Goal: Task Accomplishment & Management: Manage account settings

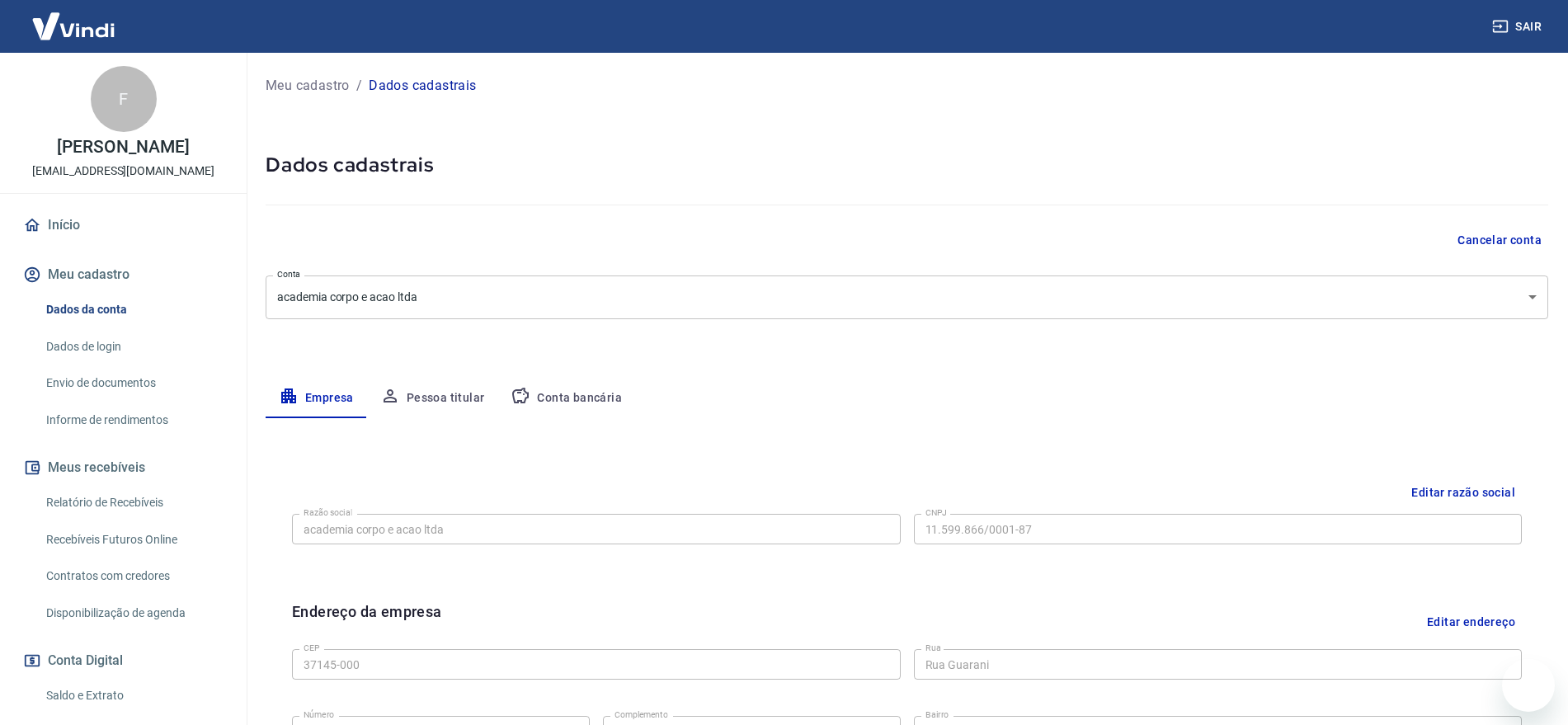
select select "MG"
select select "business"
click at [90, 325] on link "Dados da conta" at bounding box center [132, 309] width 187 height 34
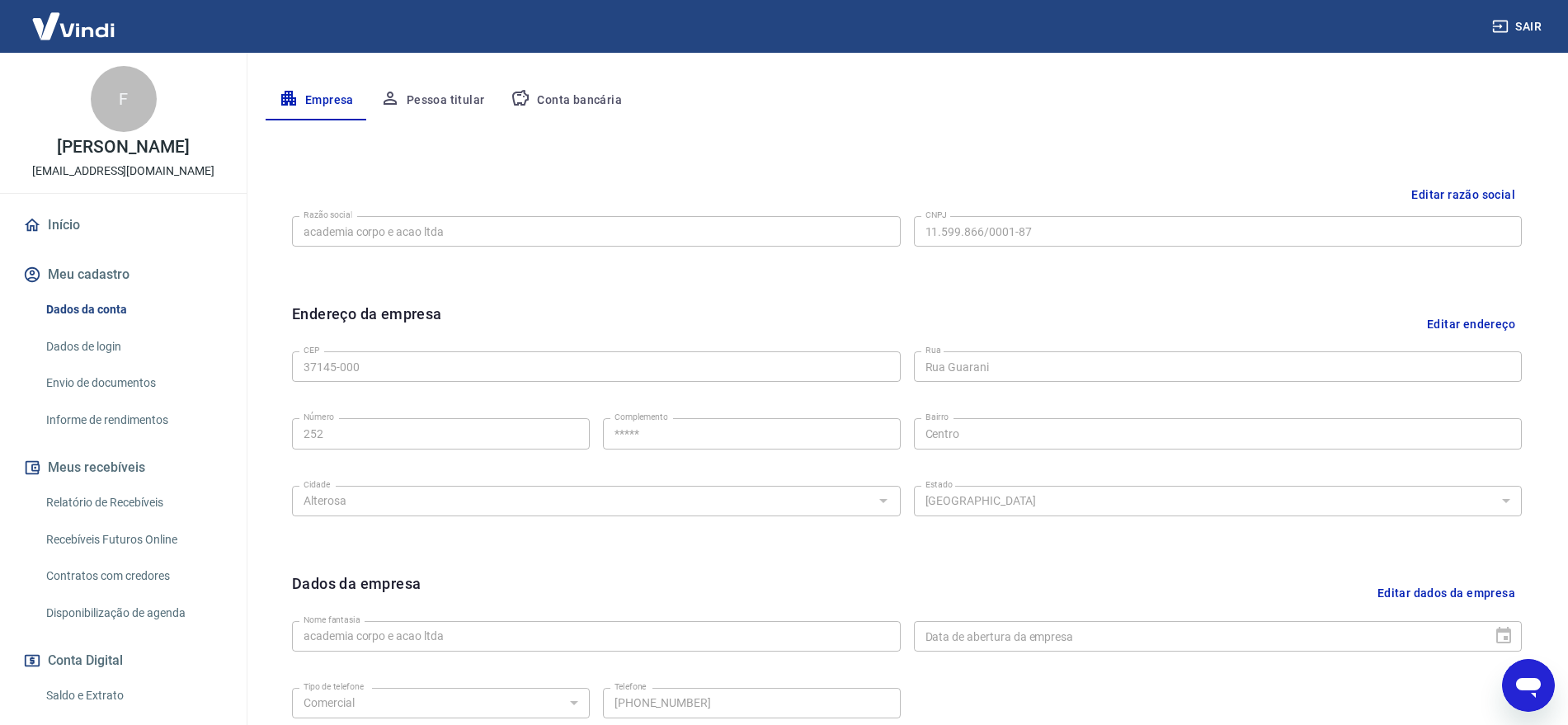
scroll to position [413, 0]
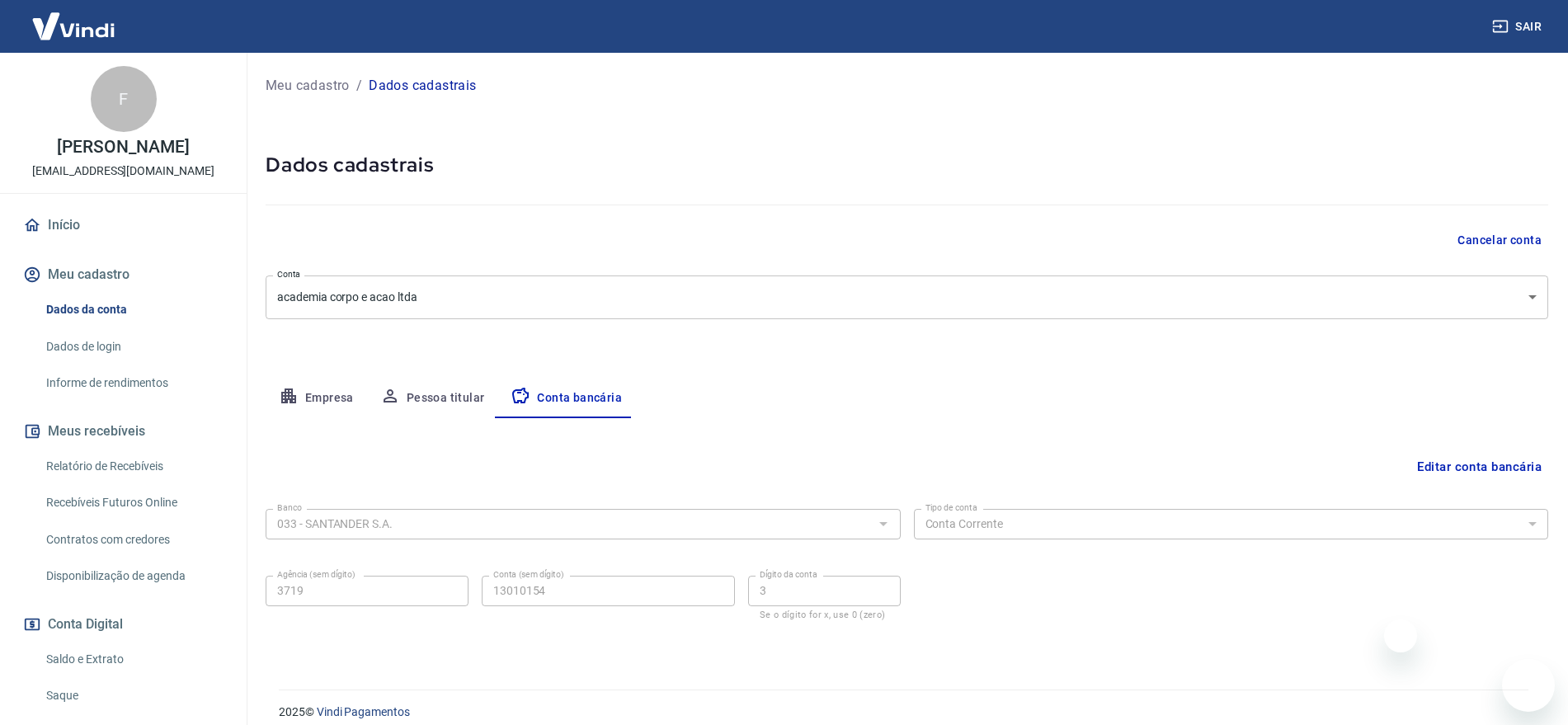
select select "1"
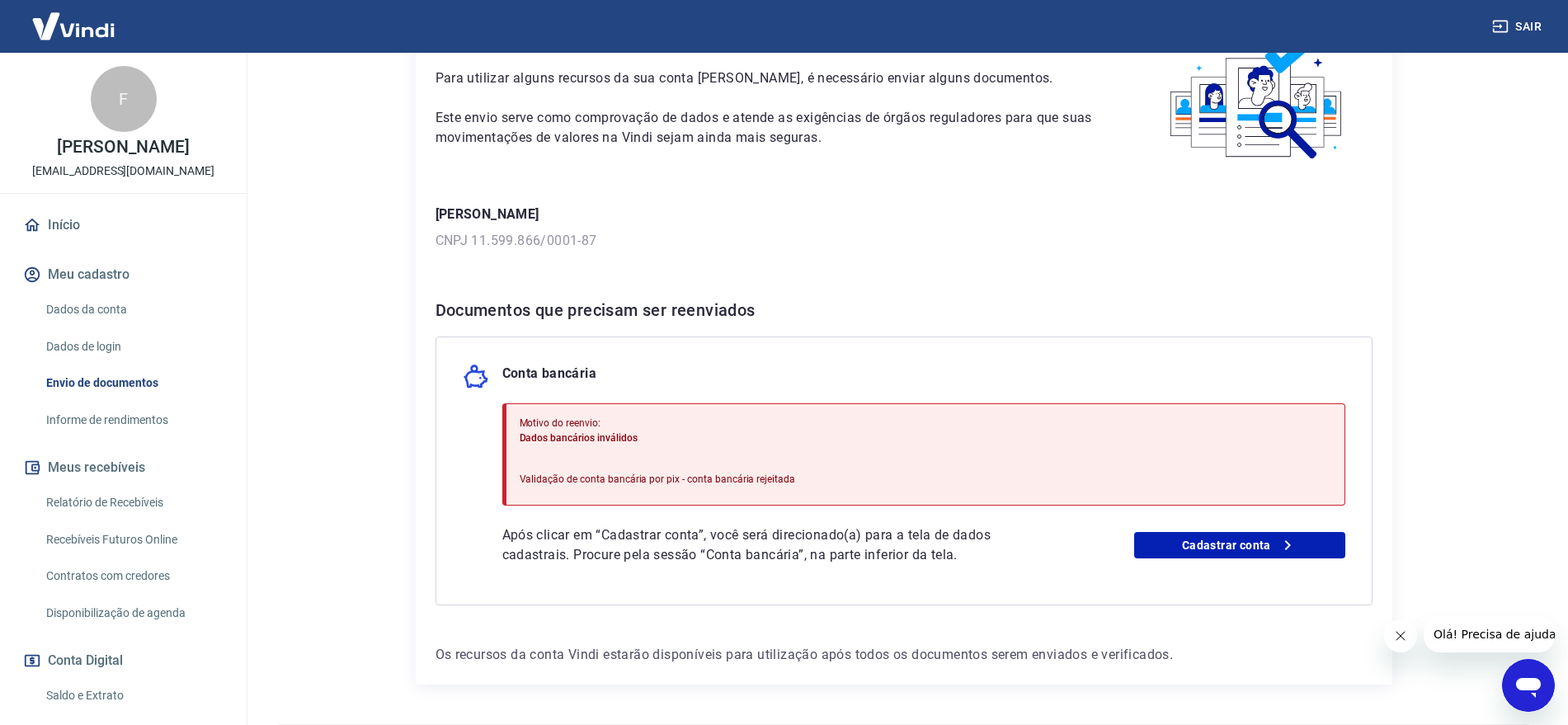
scroll to position [153, 0]
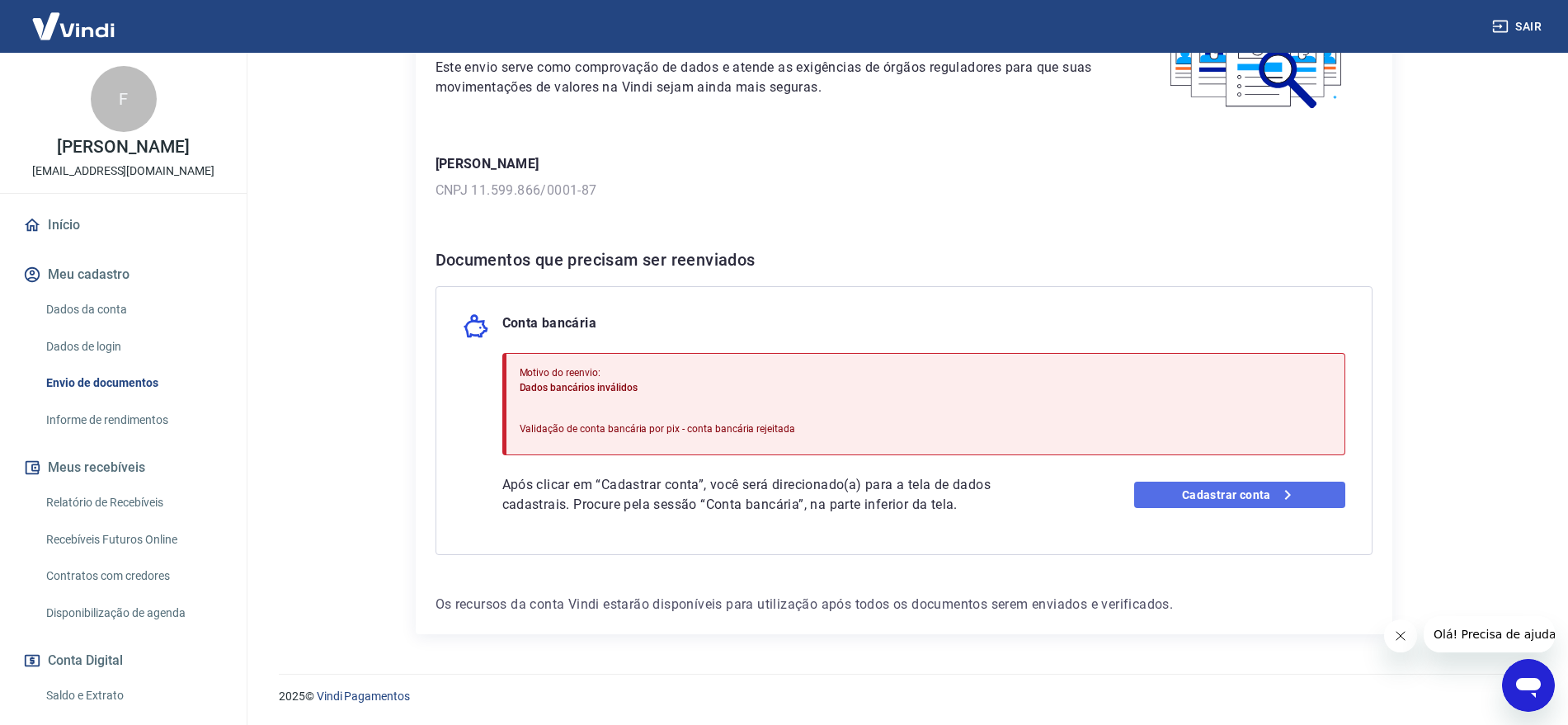
click at [1230, 492] on link "Cadastrar conta" at bounding box center [1239, 495] width 211 height 26
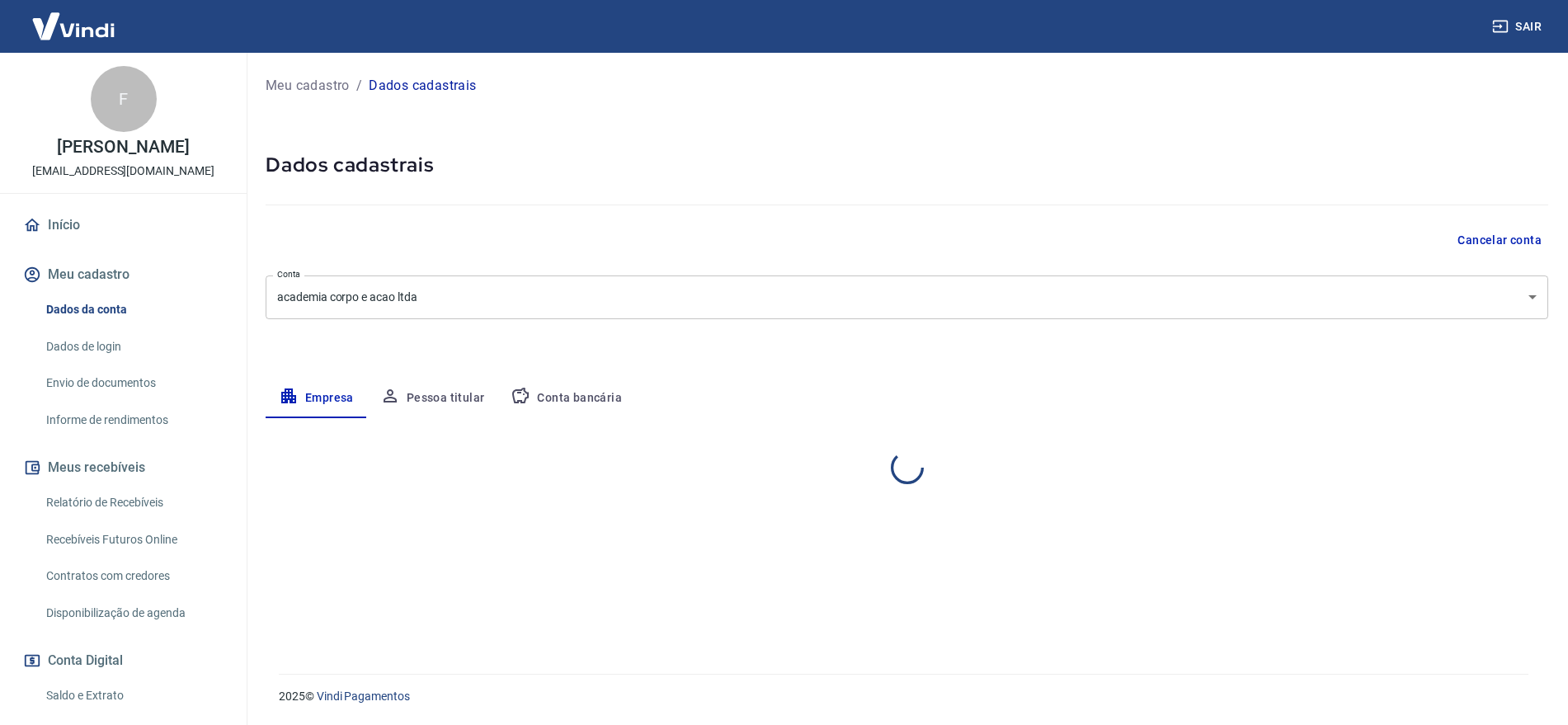
select select "MG"
select select "business"
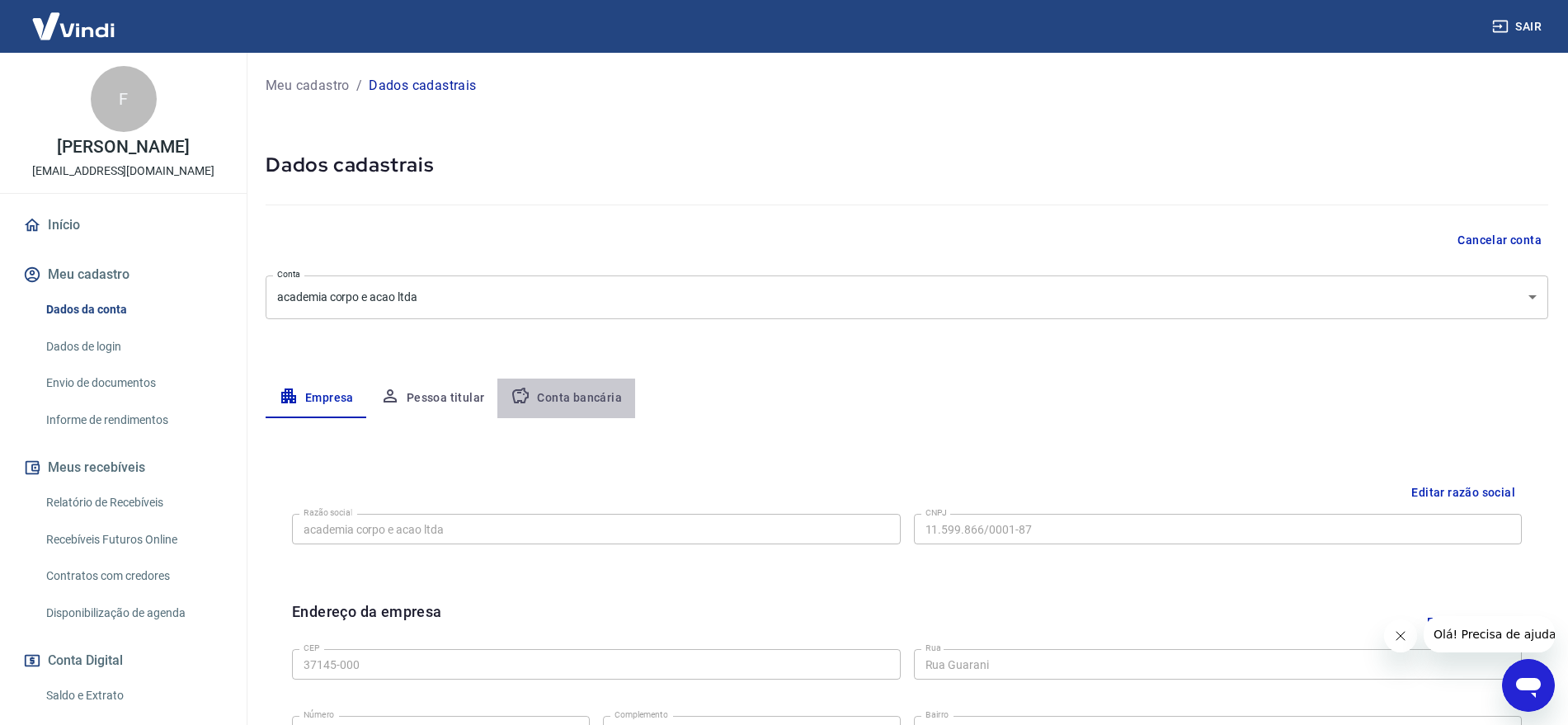
click at [589, 392] on button "Conta bancária" at bounding box center [566, 397] width 138 height 39
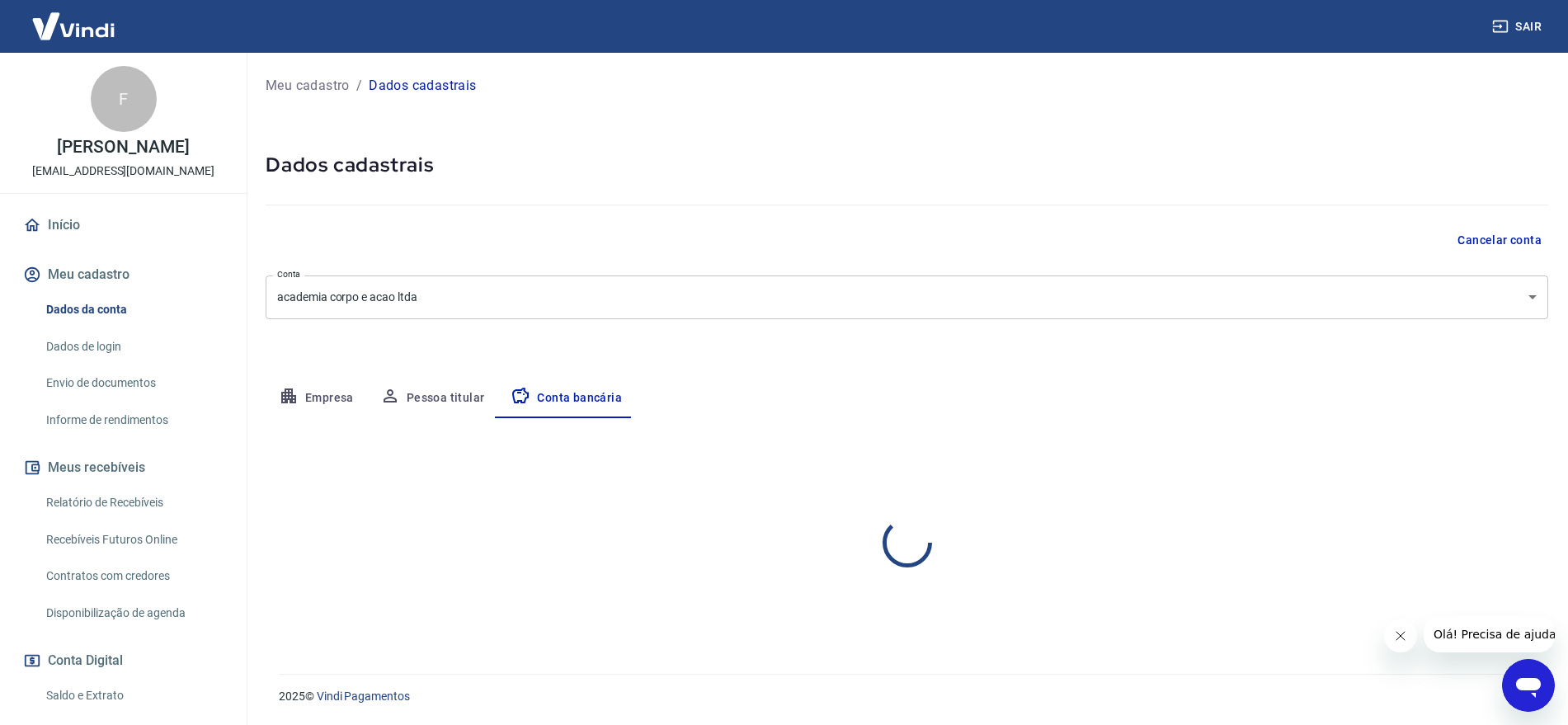
select select "1"
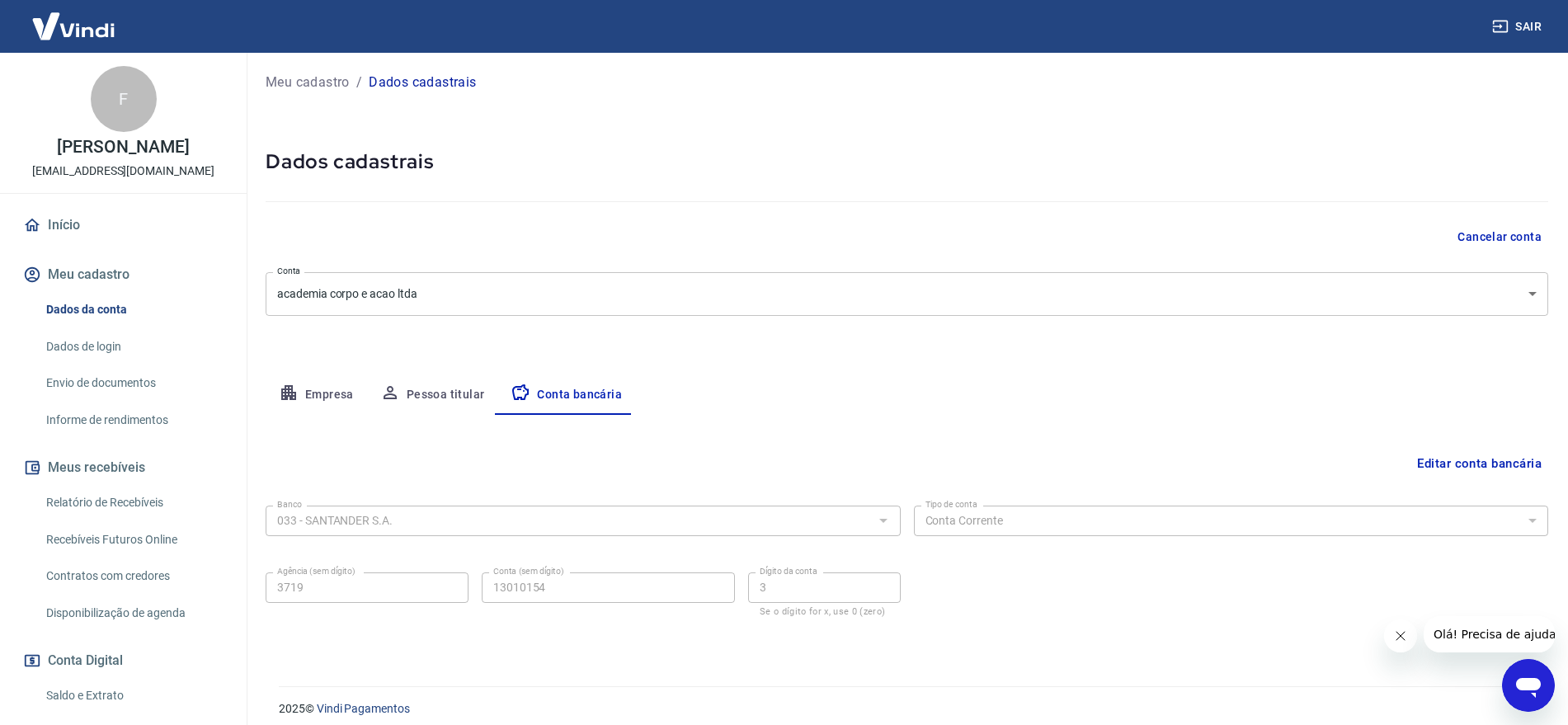
scroll to position [15, 0]
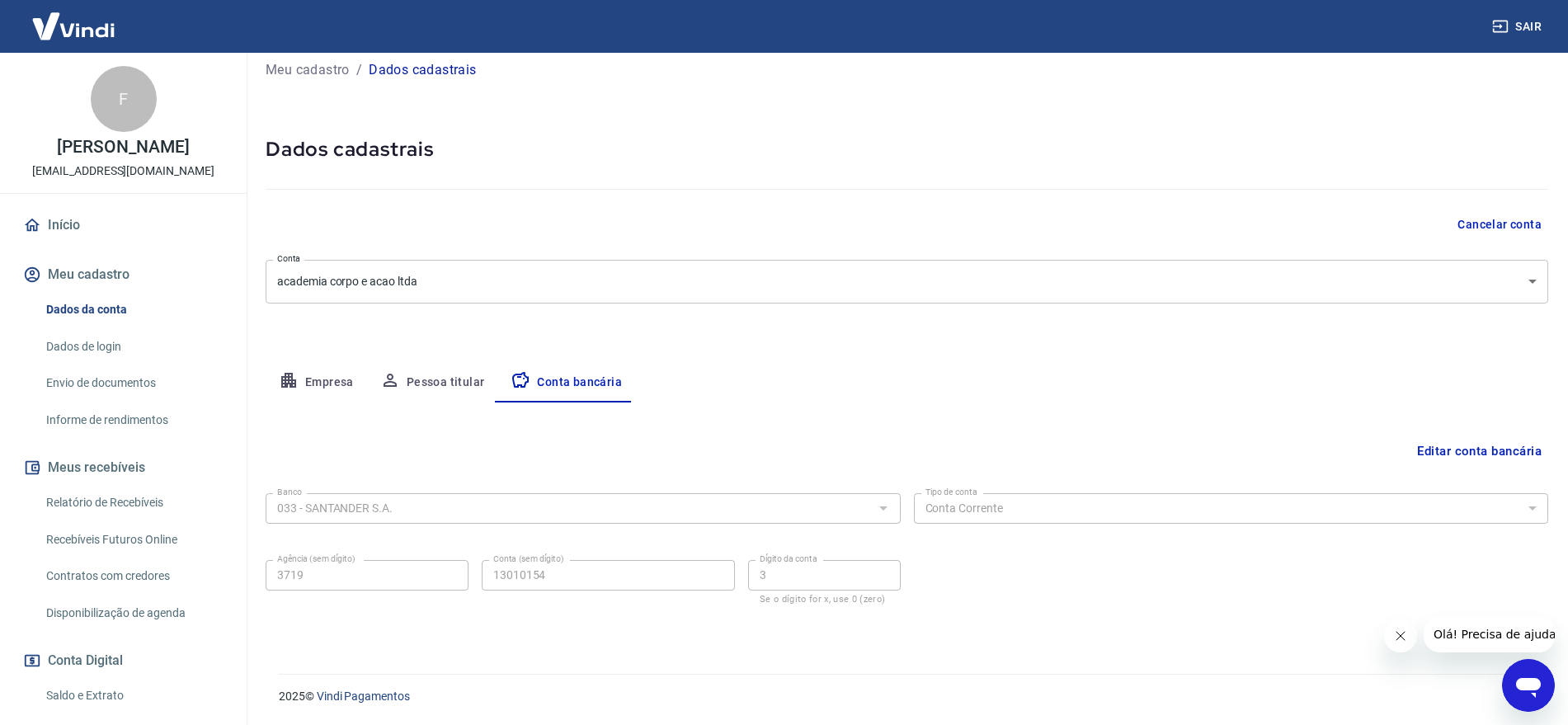
click at [1451, 450] on button "Editar conta bancária" at bounding box center [1479, 451] width 138 height 31
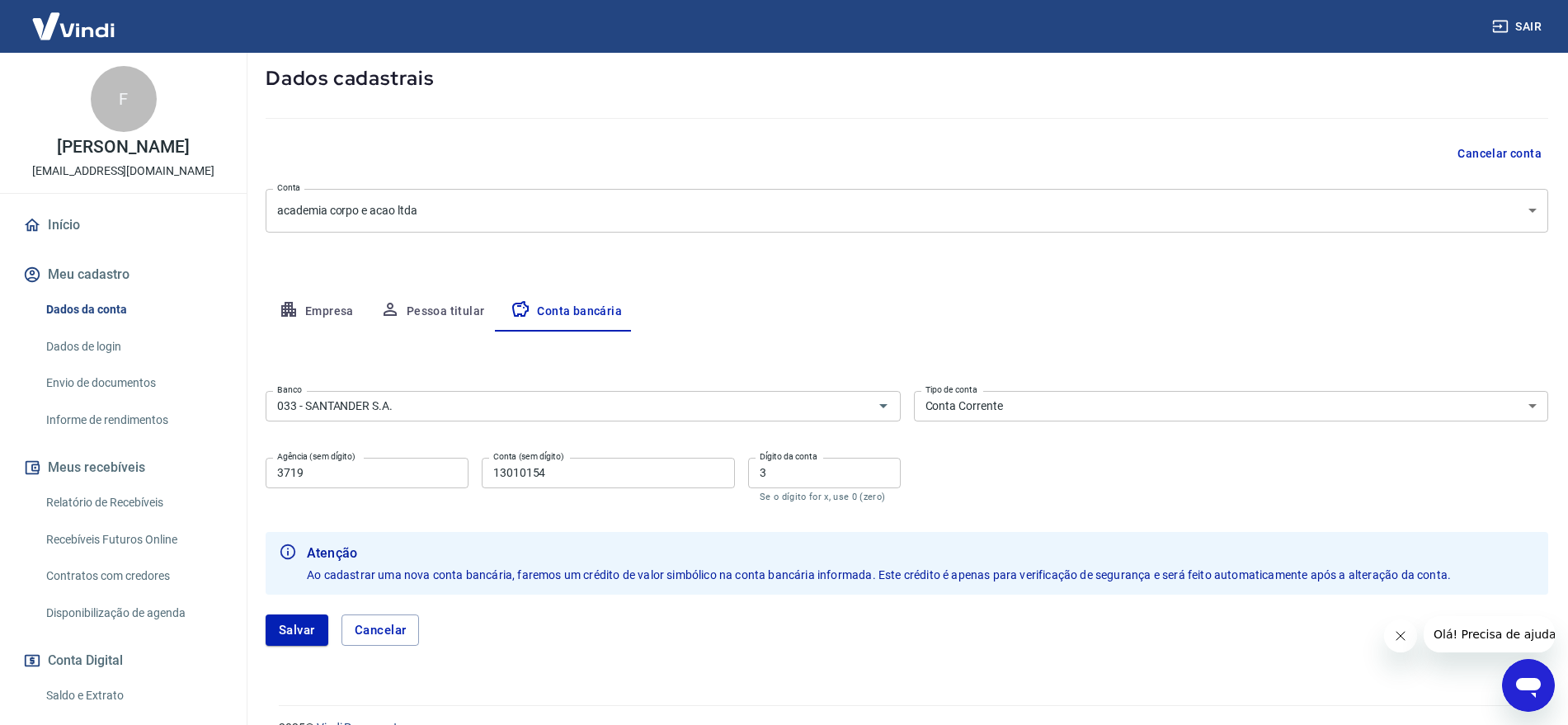
scroll to position [117, 0]
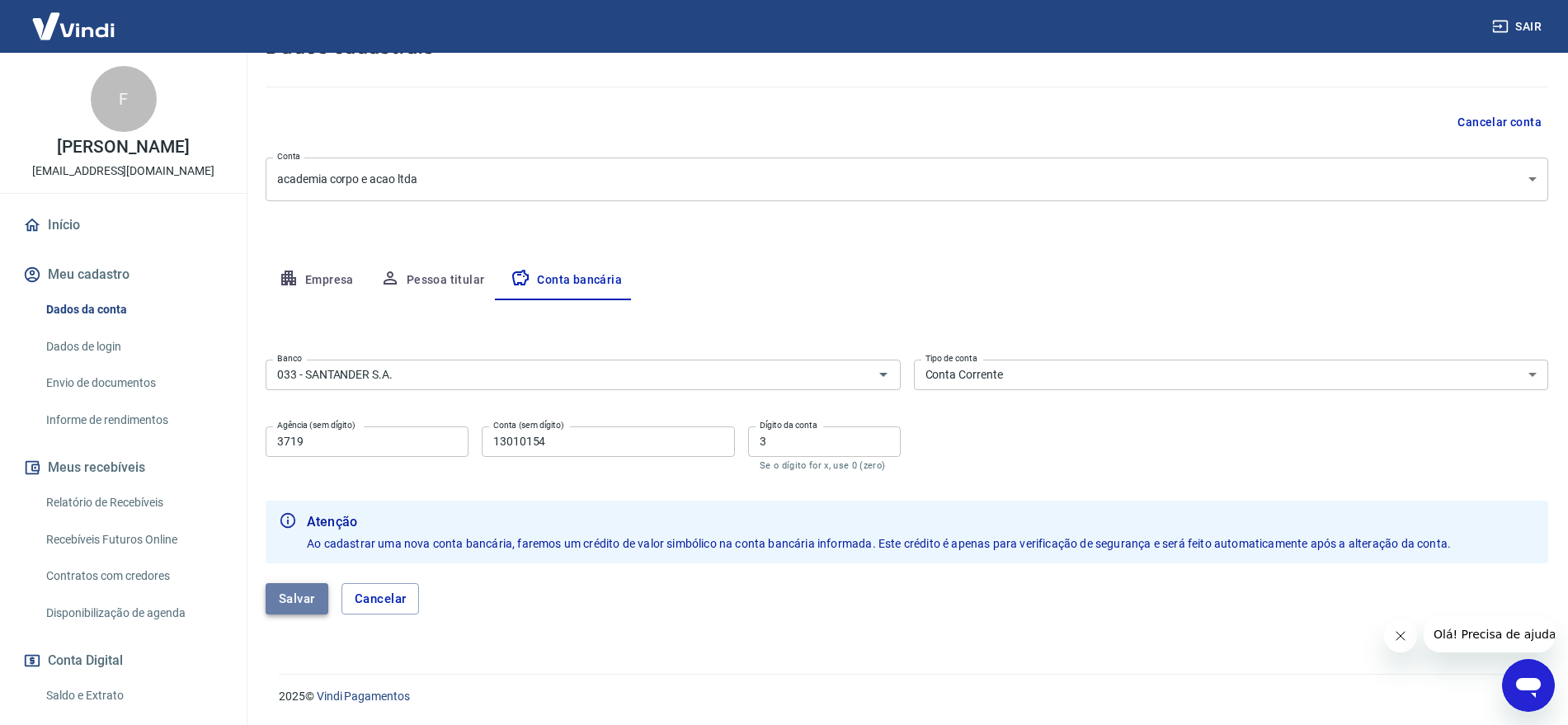
click at [302, 590] on button "Salvar" at bounding box center [296, 598] width 63 height 31
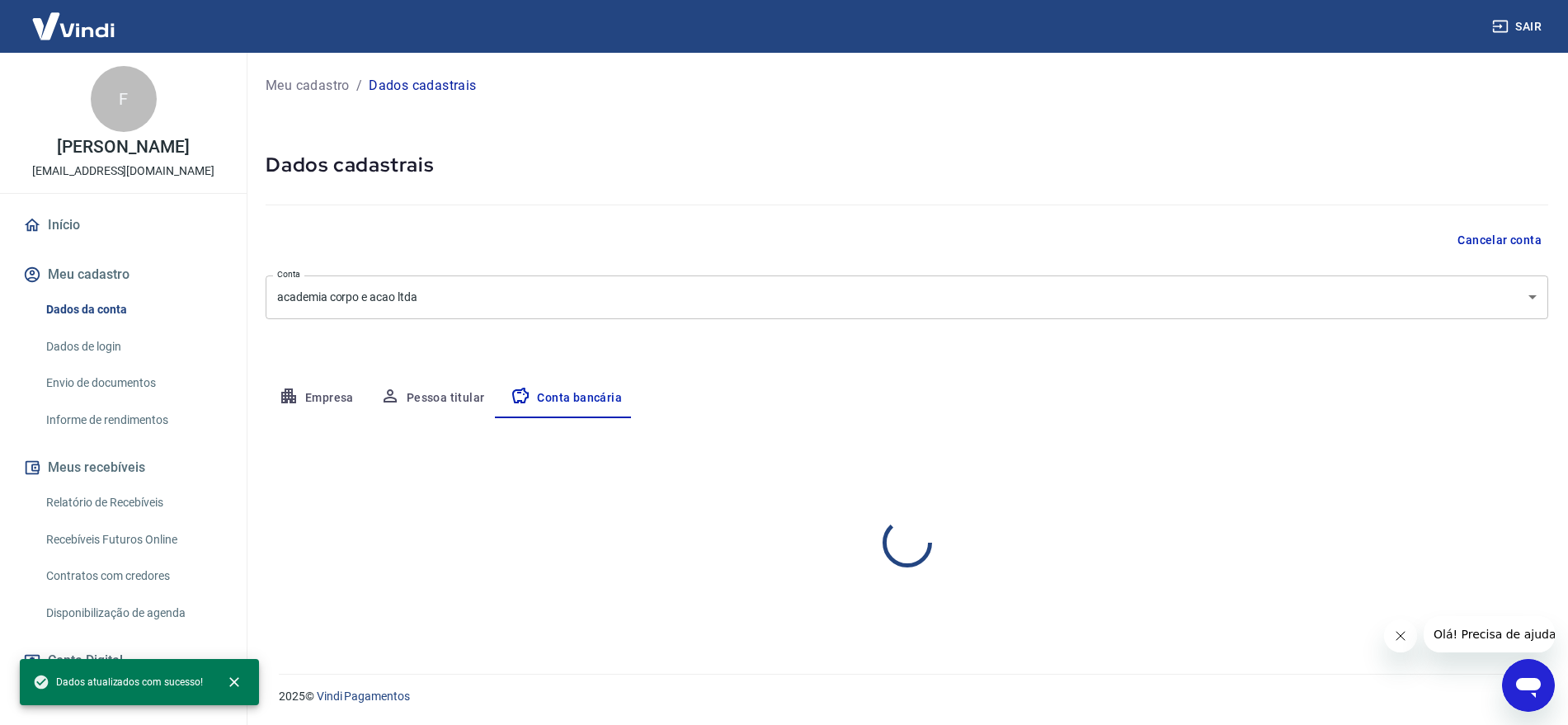
scroll to position [0, 0]
select select "1"
